Goal: Transaction & Acquisition: Purchase product/service

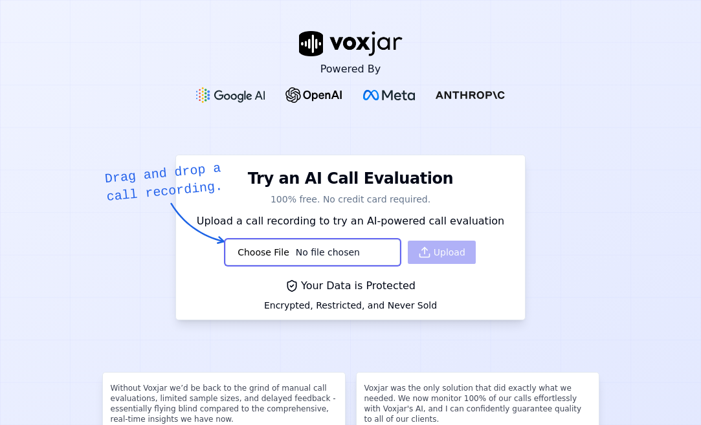
scroll to position [470, 0]
click at [300, 250] on input "file" at bounding box center [312, 252] width 175 height 26
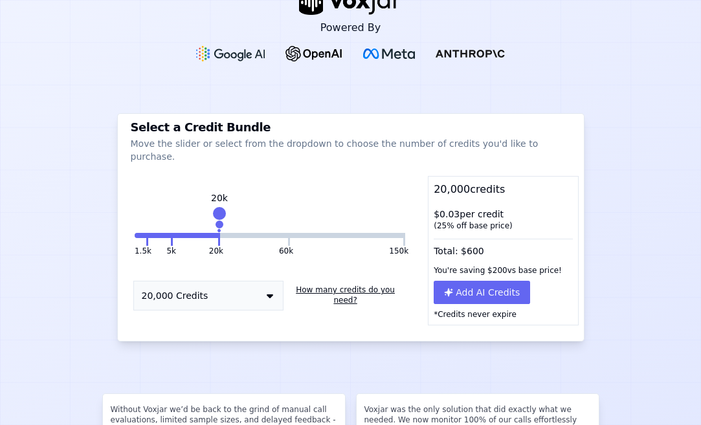
scroll to position [57, 0]
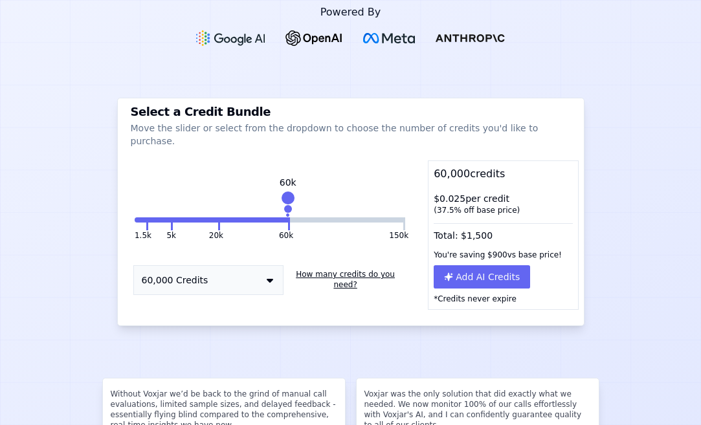
drag, startPoint x: 216, startPoint y: 182, endPoint x: 280, endPoint y: 182, distance: 64.1
click at [280, 189] on div at bounding box center [288, 198] width 18 height 18
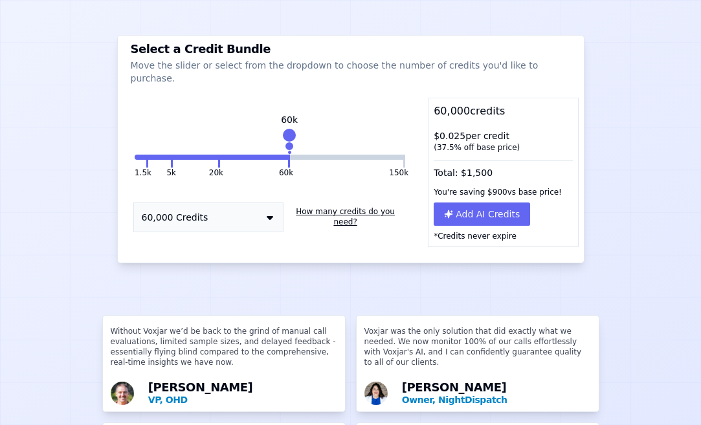
scroll to position [112, 0]
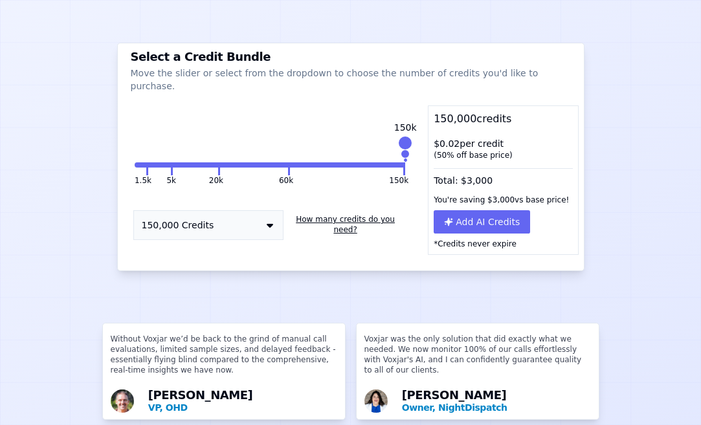
drag, startPoint x: 283, startPoint y: 135, endPoint x: 410, endPoint y: 137, distance: 126.2
click at [410, 137] on div "1.5k 5k 20k 60k 150k 150k 150,000 Credits How many credits do you need? 150,000…" at bounding box center [350, 193] width 455 height 124
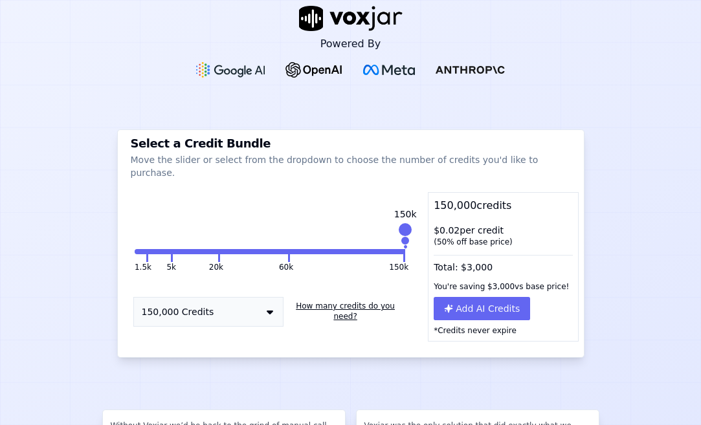
scroll to position [0, 0]
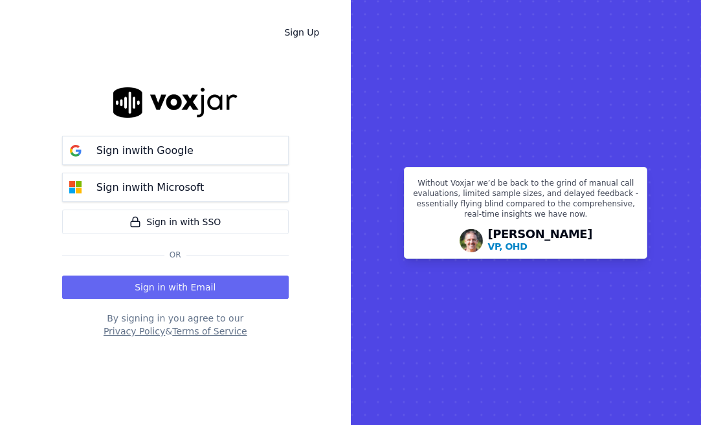
scroll to position [470, 0]
